Goal: Task Accomplishment & Management: Use online tool/utility

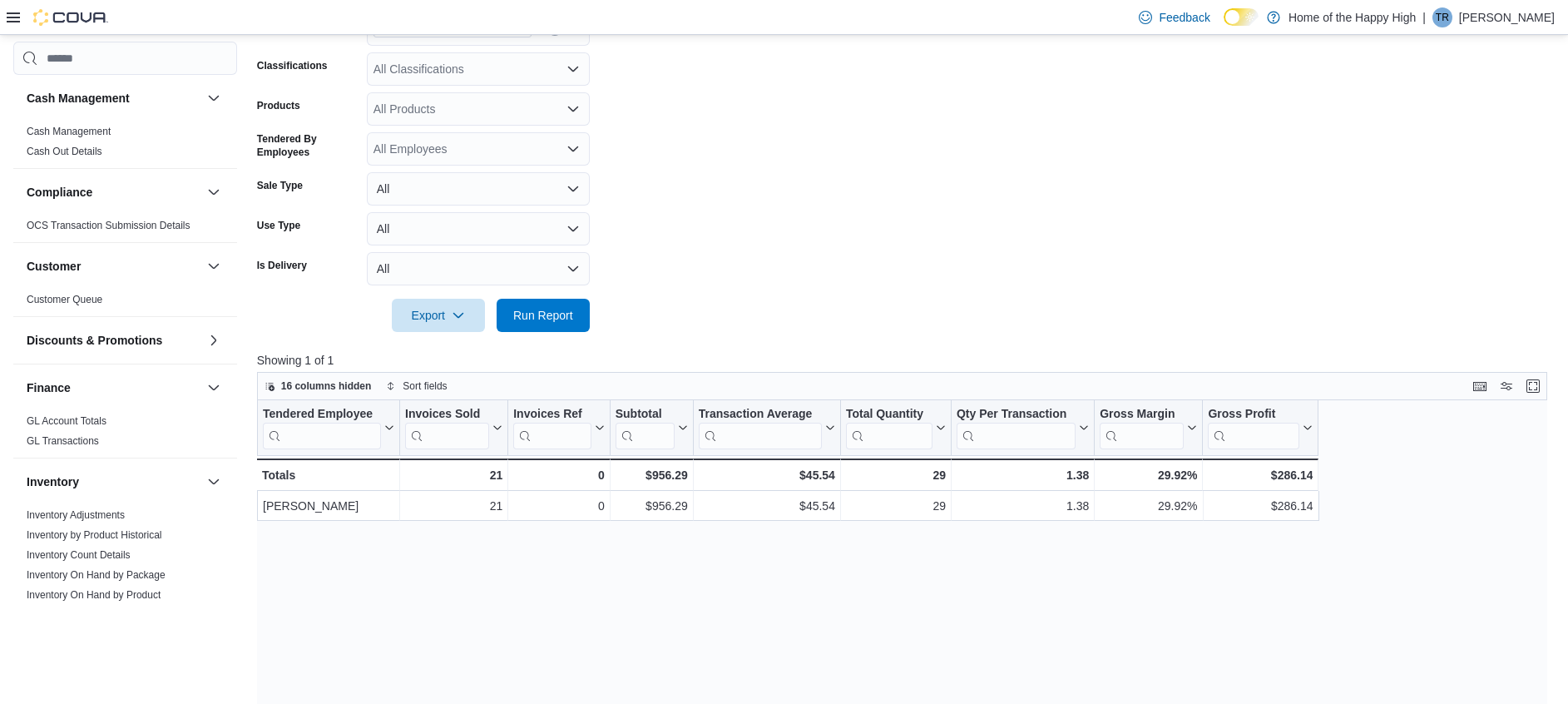
scroll to position [499, 0]
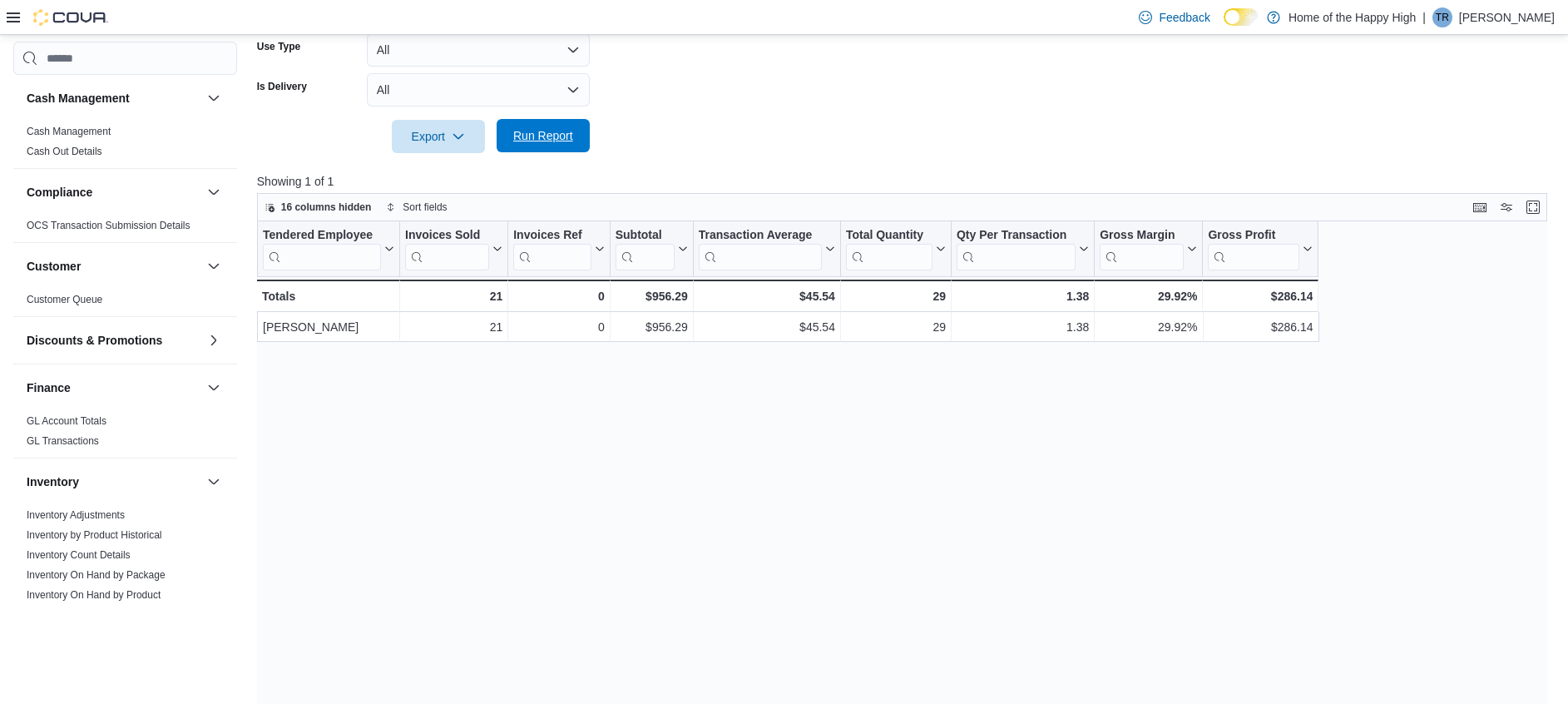
drag, startPoint x: 580, startPoint y: 153, endPoint x: 564, endPoint y: 139, distance: 21.3
click at [573, 152] on button "Run Report" at bounding box center [543, 136] width 93 height 34
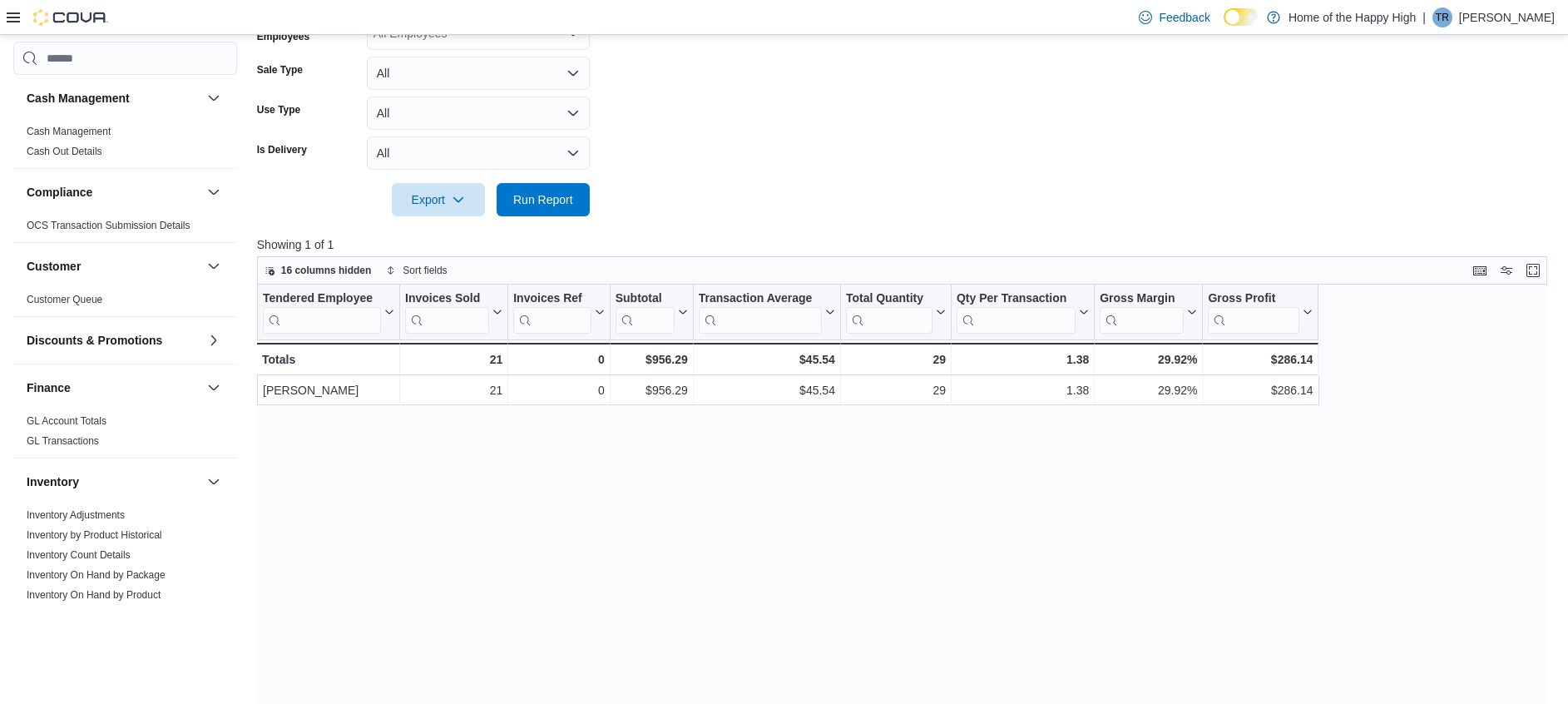
scroll to position [0, 0]
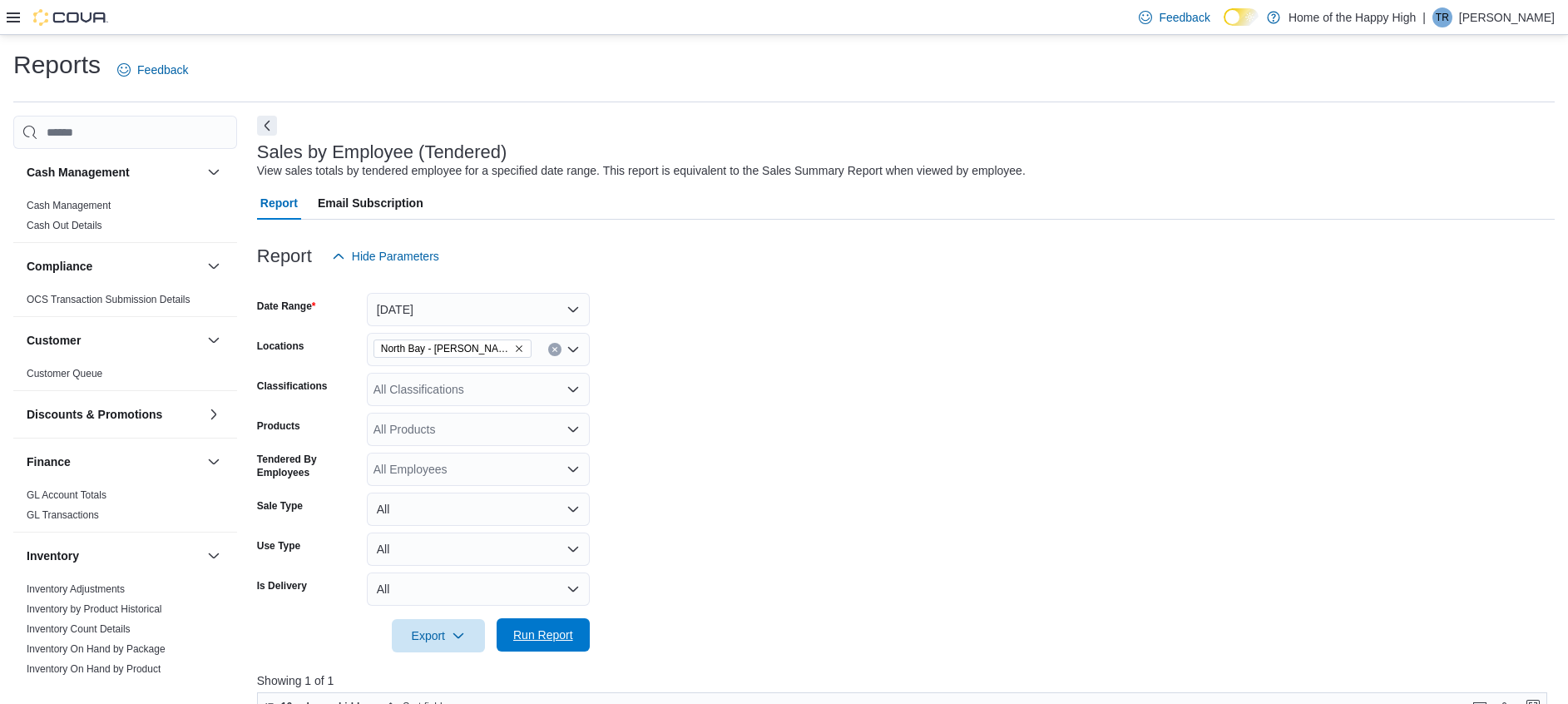
drag, startPoint x: 569, startPoint y: 641, endPoint x: 589, endPoint y: 627, distance: 24.4
click at [570, 641] on span "Run Report" at bounding box center [542, 635] width 60 height 17
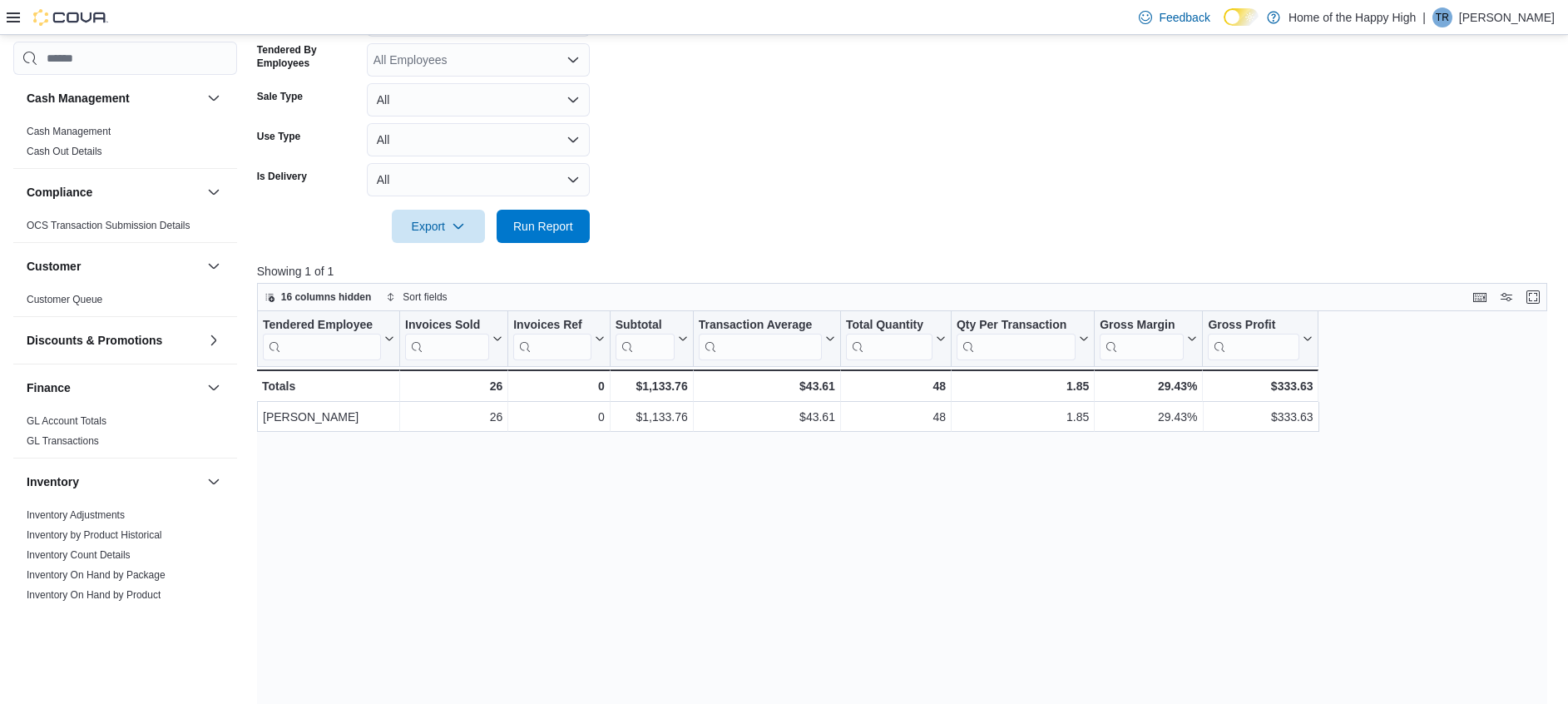
scroll to position [499, 0]
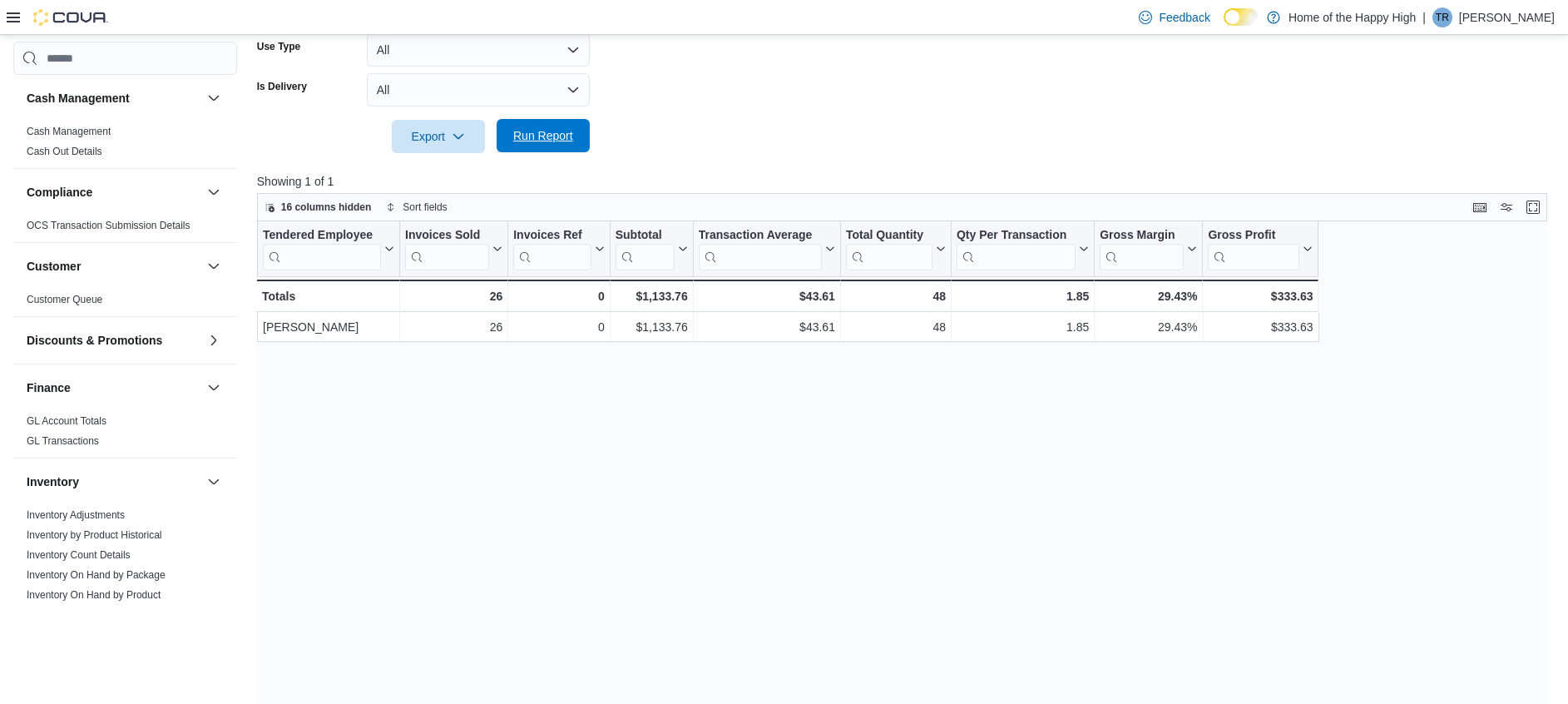
click at [565, 133] on span "Run Report" at bounding box center [542, 136] width 60 height 17
click at [540, 546] on div "Tendered Employee Click to view column header actions Invoices Sold Click to vi…" at bounding box center [909, 488] width 1304 height 535
click at [898, 179] on p "Showing 1 of 1" at bounding box center [909, 181] width 1304 height 17
click at [808, 184] on p "Showing 1 of 1" at bounding box center [909, 181] width 1304 height 17
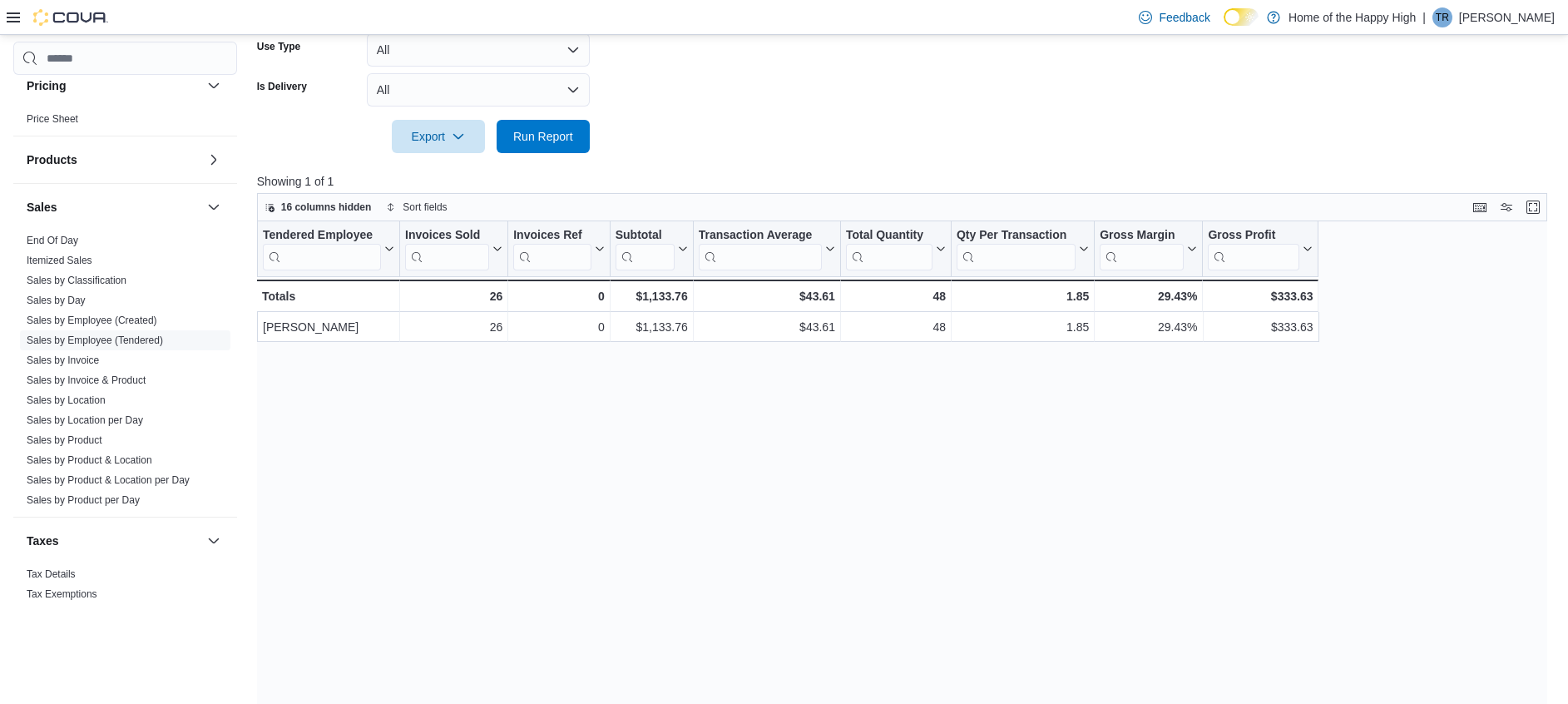
scroll to position [883, 0]
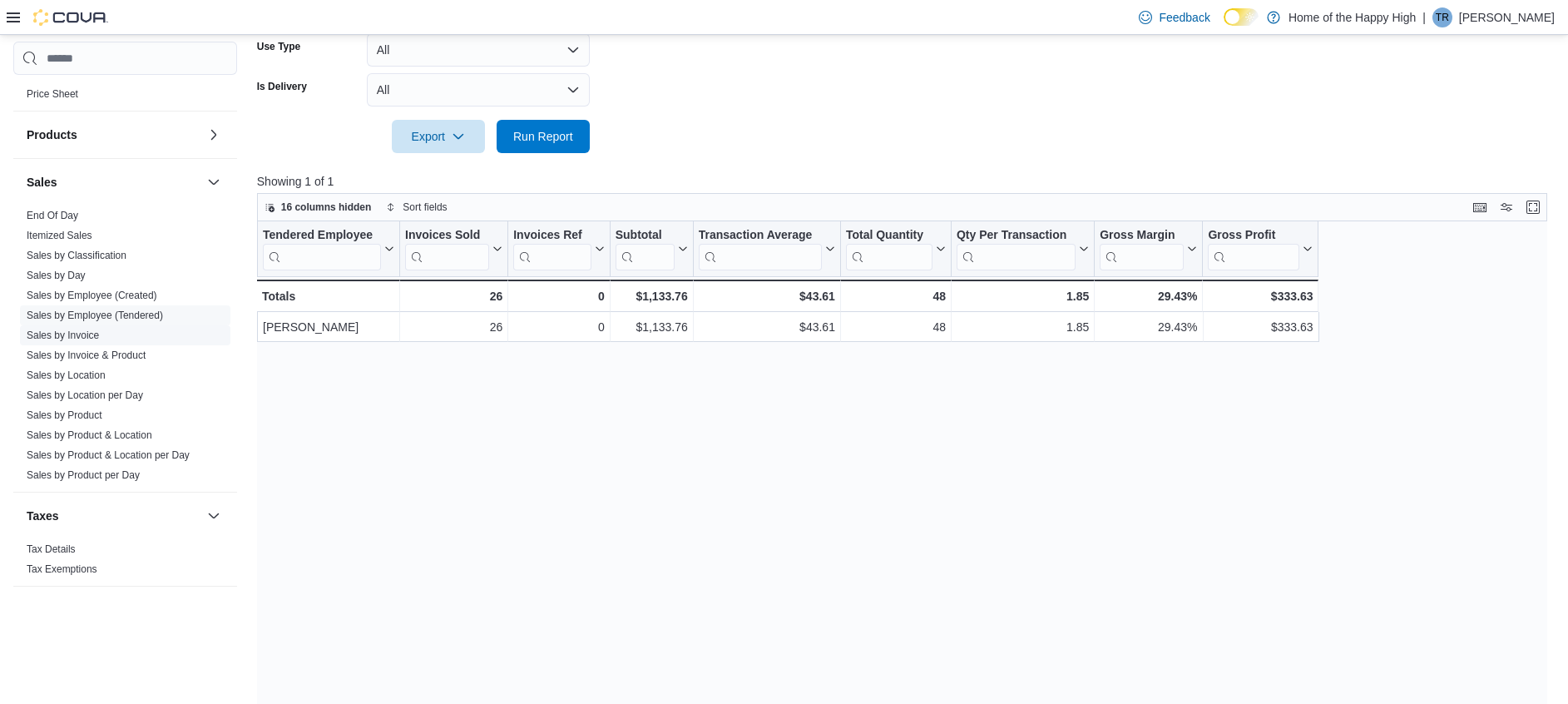
drag, startPoint x: 89, startPoint y: 337, endPoint x: 68, endPoint y: 341, distance: 21.4
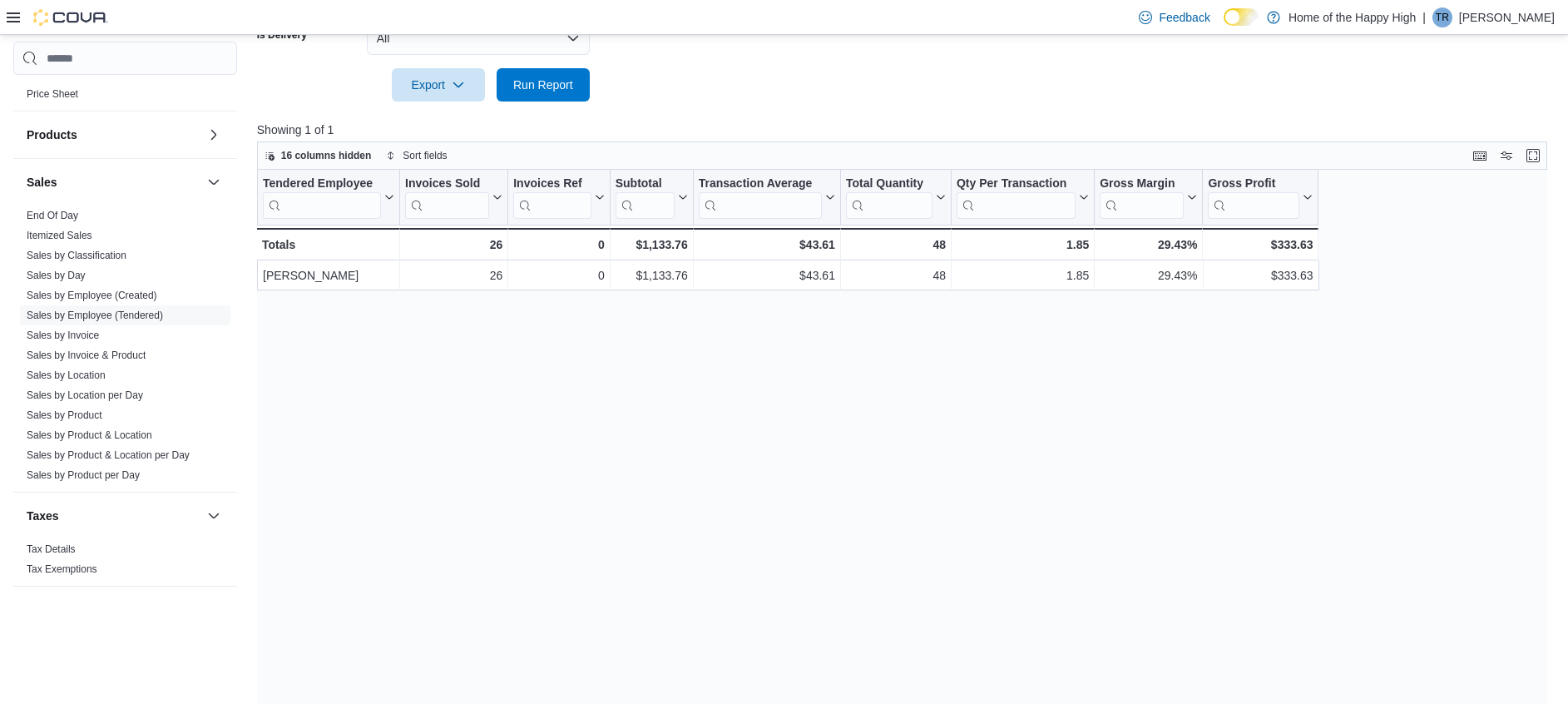
scroll to position [565, 0]
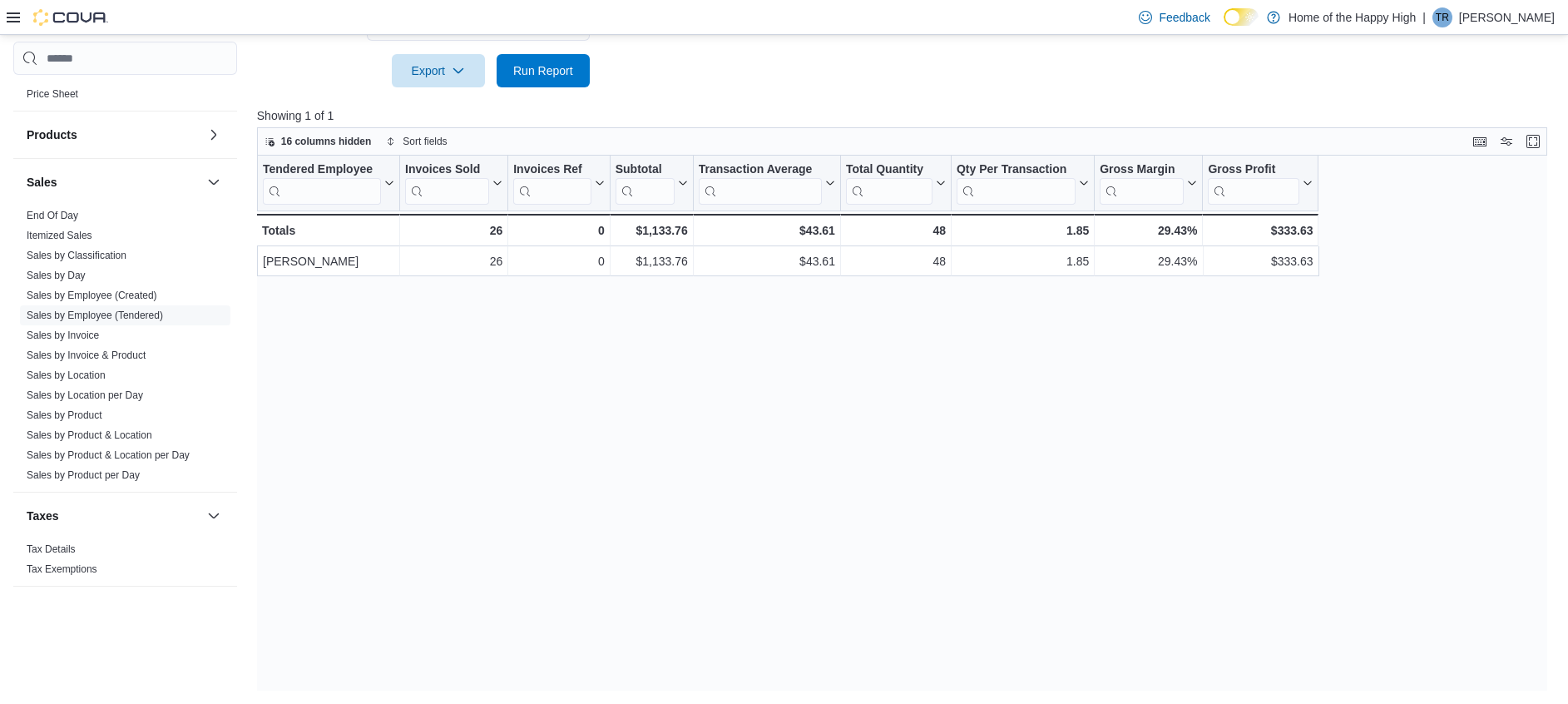
drag, startPoint x: 78, startPoint y: 343, endPoint x: 787, endPoint y: 458, distance: 718.3
click at [787, 458] on div "Tendered Employee Click to view column header actions Invoices Sold Click to vi…" at bounding box center [909, 423] width 1304 height 535
drag, startPoint x: 79, startPoint y: 337, endPoint x: 112, endPoint y: 339, distance: 33.1
drag, startPoint x: 112, startPoint y: 339, endPoint x: 592, endPoint y: 451, distance: 492.9
click at [596, 451] on div "Tendered Employee Click to view column header actions Invoices Sold Click to vi…" at bounding box center [909, 423] width 1304 height 535
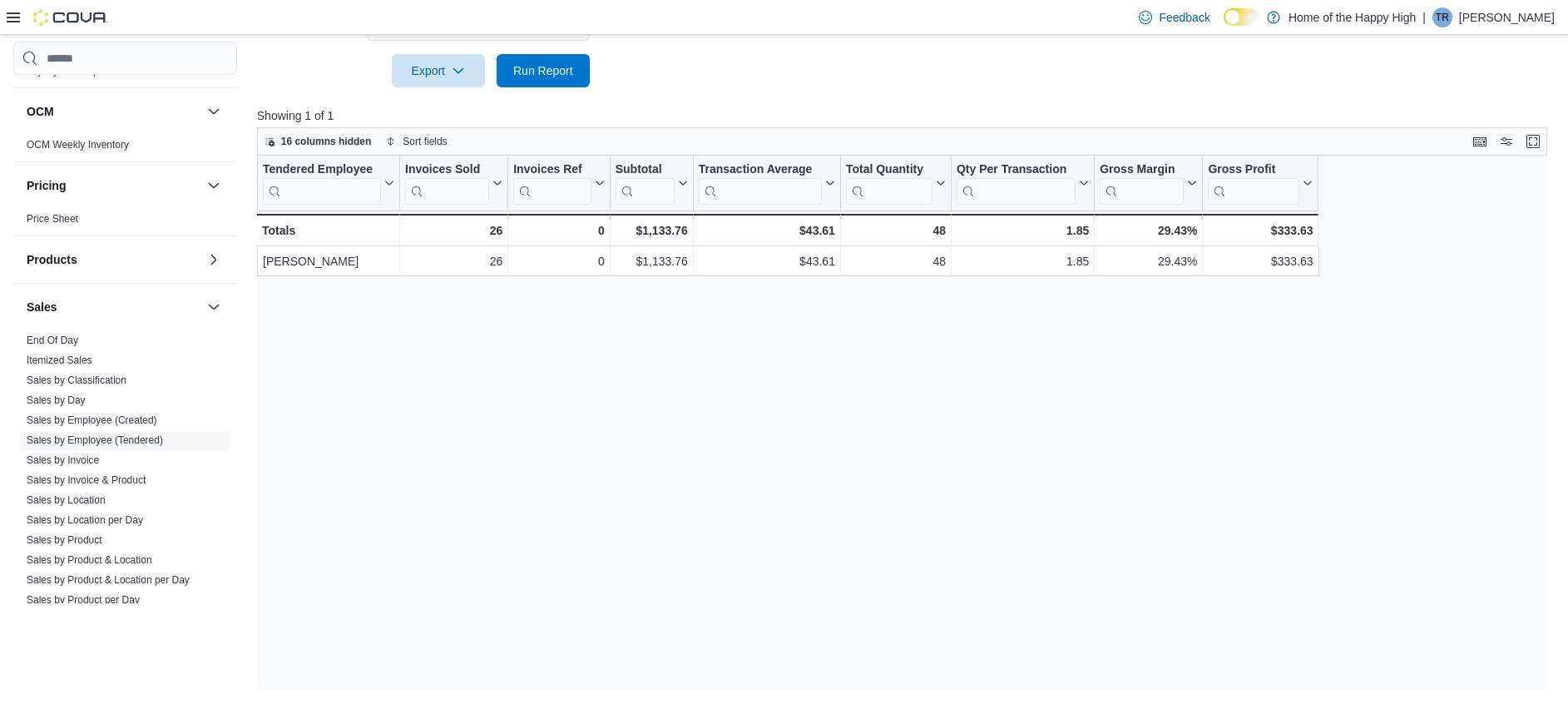
scroll to position [315, 0]
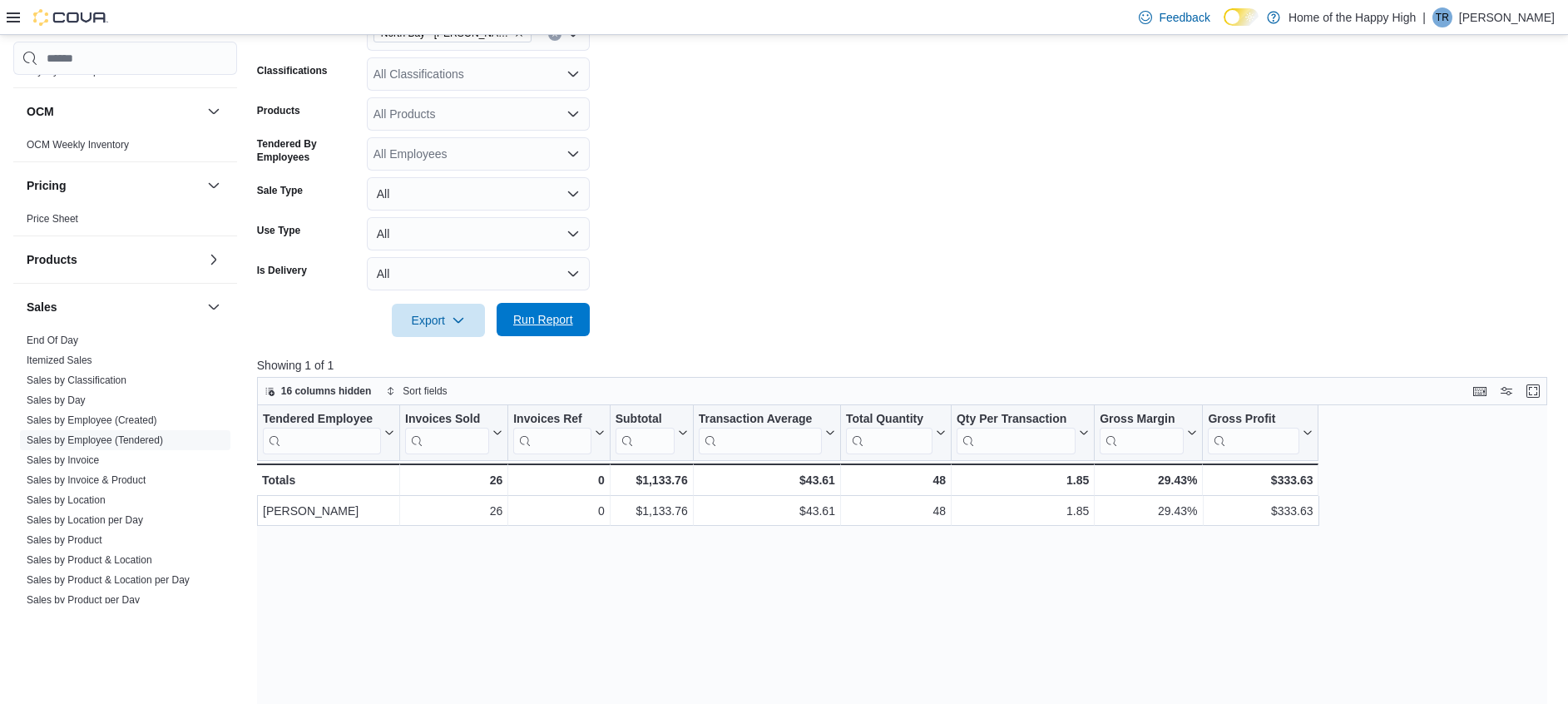
click at [550, 334] on span "Run Report" at bounding box center [542, 319] width 73 height 34
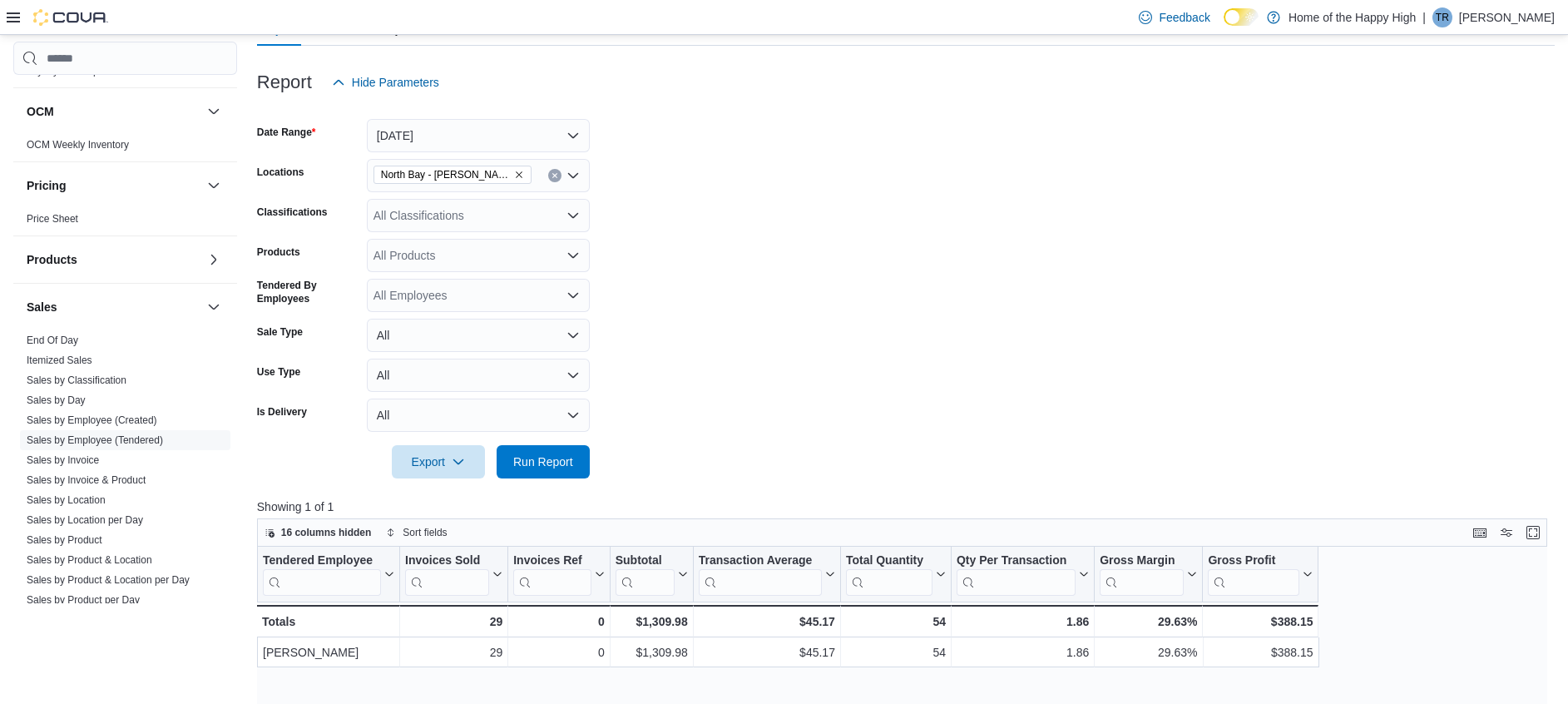
scroll to position [66, 0]
